Goal: Task Accomplishment & Management: Manage account settings

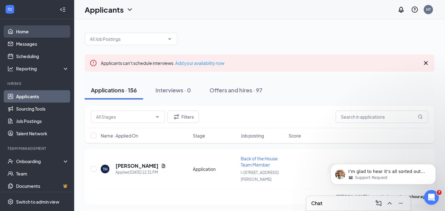
click at [29, 27] on link "Home" at bounding box center [42, 31] width 53 height 12
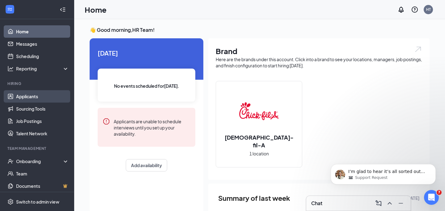
click at [43, 96] on link "Applicants" at bounding box center [42, 96] width 53 height 12
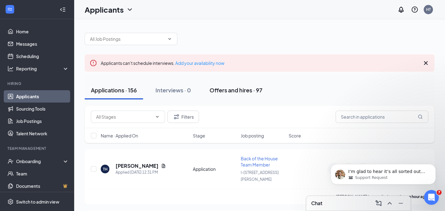
click at [225, 89] on div "Offers and hires · 97" at bounding box center [235, 90] width 53 height 8
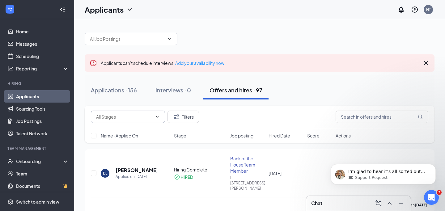
click at [156, 117] on icon "ChevronDown" at bounding box center [157, 116] width 5 height 5
click at [156, 116] on icon "ChevronDown" at bounding box center [157, 116] width 5 height 5
click at [140, 116] on input "text" at bounding box center [124, 116] width 56 height 7
click at [139, 140] on div "Long Term Holding (3)" at bounding box center [122, 142] width 43 height 7
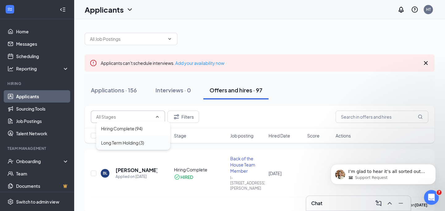
type input "Long Term Holding (3)"
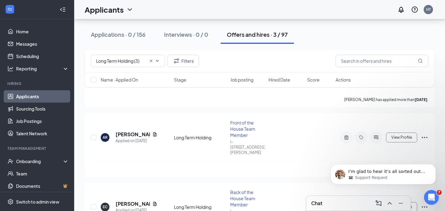
scroll to position [120, 0]
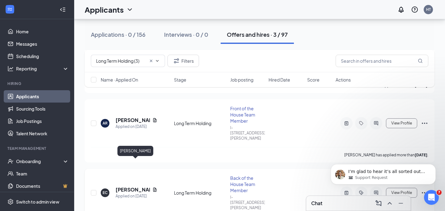
click at [144, 186] on h5 "[PERSON_NAME]" at bounding box center [133, 189] width 34 height 7
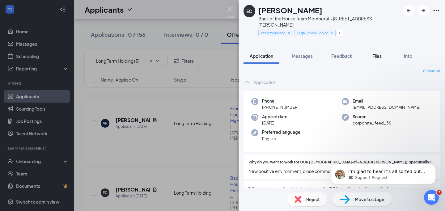
click at [377, 53] on span "Files" at bounding box center [376, 56] width 9 height 6
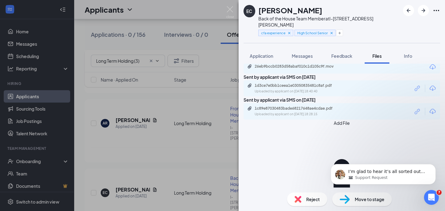
scroll to position [62, 0]
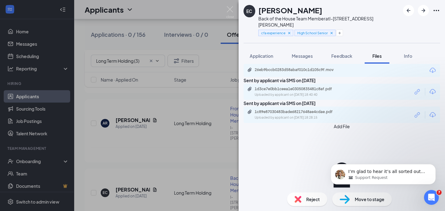
click at [365, 77] on div "26eb9bccb0283d58abaf010c1d105c9f.mov" at bounding box center [341, 70] width 196 height 13
click at [429, 74] on icon "Download" at bounding box center [432, 70] width 7 height 7
click at [221, 7] on div "EC [PERSON_NAME] Back of the House Team Member at I-410 & [PERSON_NAME] Ave cfa…" at bounding box center [222, 105] width 445 height 211
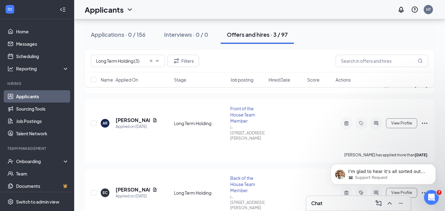
click at [228, 7] on div "Applicants HT" at bounding box center [259, 9] width 371 height 19
